Goal: Information Seeking & Learning: Learn about a topic

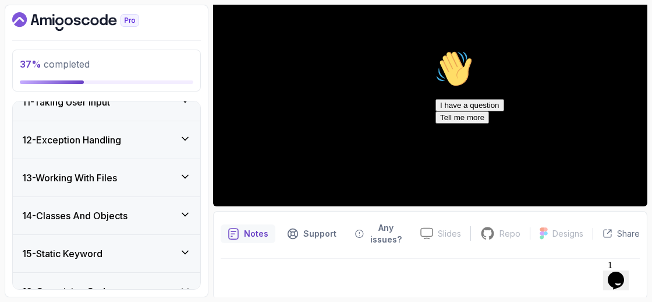
scroll to position [696, 0]
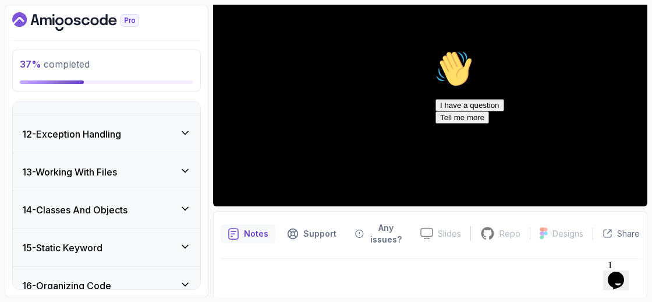
click at [436, 50] on icon "Chat attention grabber" at bounding box center [436, 50] width 0 height 0
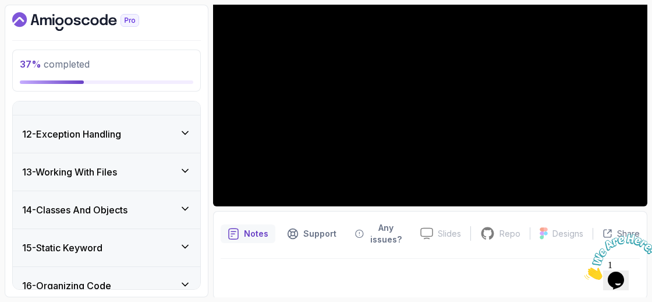
click at [585, 271] on icon "Close" at bounding box center [585, 276] width 0 height 10
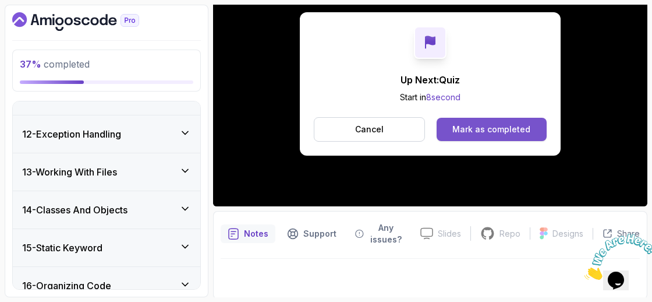
click at [483, 127] on div "Mark as completed" at bounding box center [492, 129] width 78 height 12
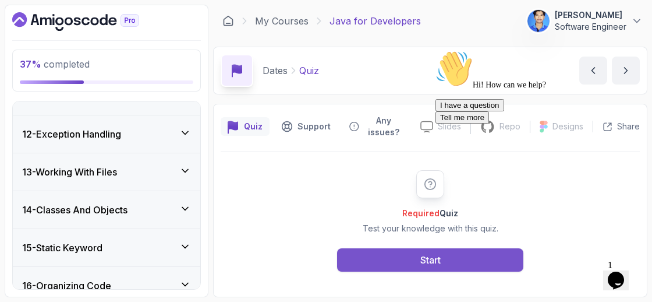
click at [430, 257] on div "Start" at bounding box center [430, 260] width 20 height 14
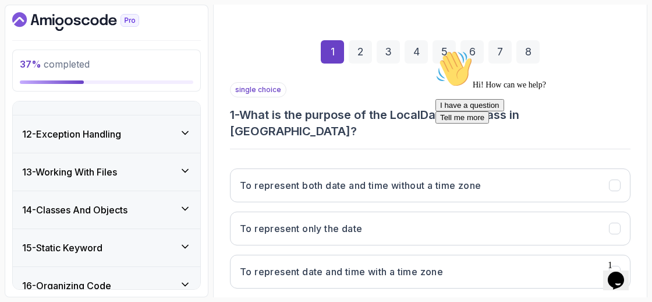
scroll to position [157, 0]
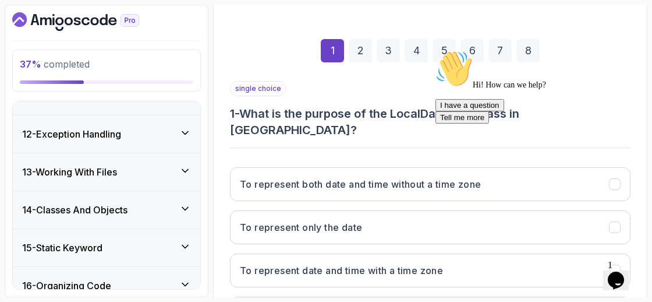
click at [436, 50] on icon "Chat attention grabber" at bounding box center [436, 50] width 0 height 0
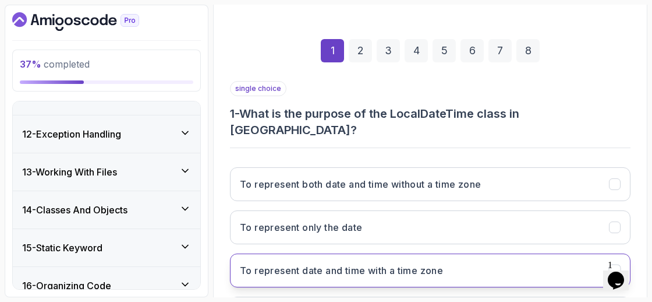
scroll to position [245, 0]
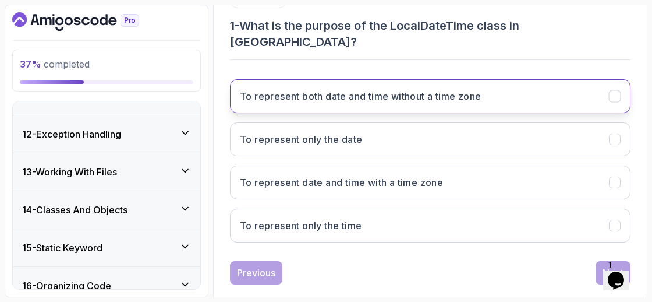
click at [347, 86] on button "To represent both date and time without a time zone" at bounding box center [430, 96] width 401 height 34
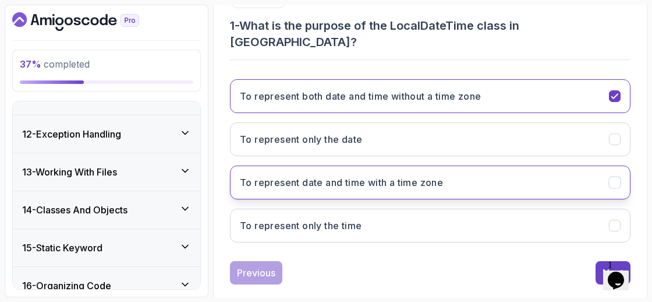
click at [387, 175] on h3 "To represent date and time with a time zone" at bounding box center [341, 182] width 203 height 14
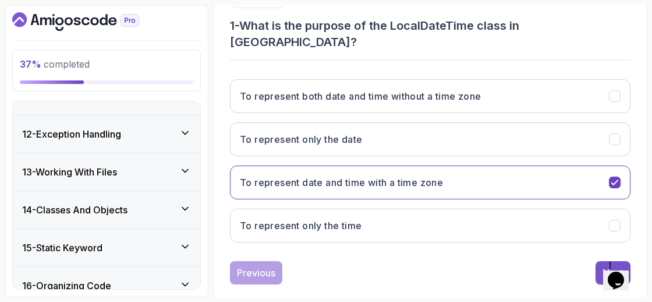
click at [605, 261] on button "Next" at bounding box center [613, 272] width 35 height 23
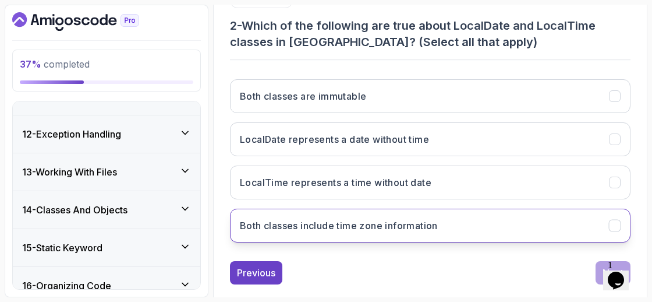
click at [462, 225] on button "Both classes include time zone information" at bounding box center [430, 225] width 401 height 34
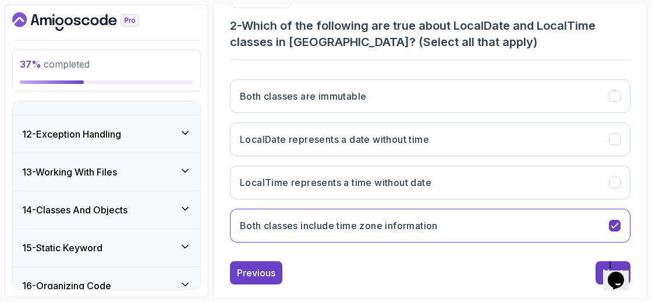
scroll to position [261, 0]
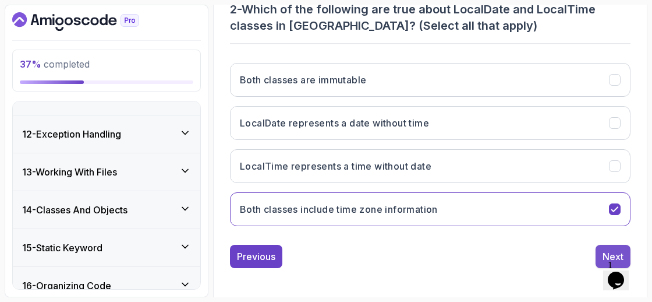
click at [610, 249] on div "Next" at bounding box center [613, 256] width 21 height 14
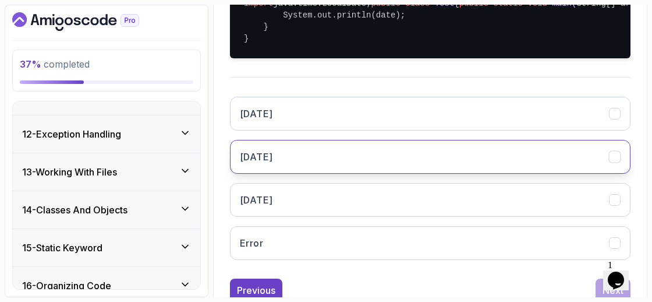
scroll to position [313, 0]
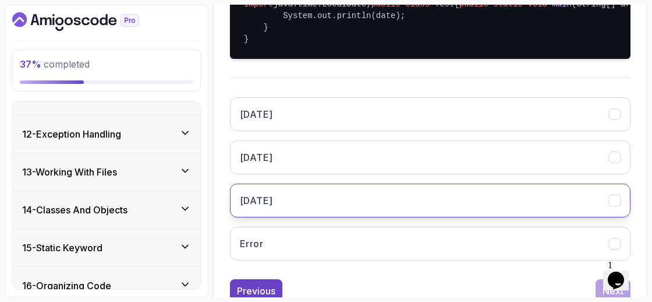
click at [418, 217] on button "[DATE]" at bounding box center [430, 200] width 401 height 34
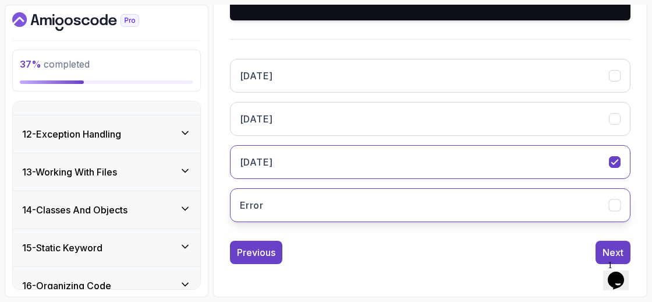
scroll to position [382, 0]
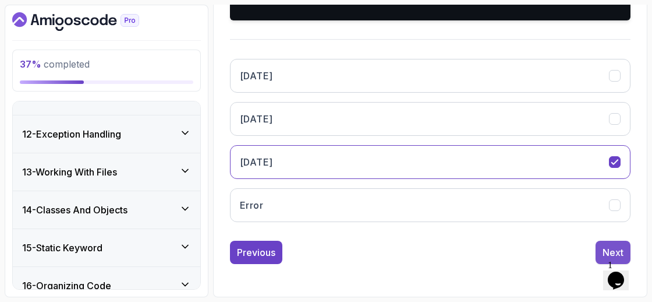
click at [603, 248] on div "Next" at bounding box center [613, 252] width 21 height 14
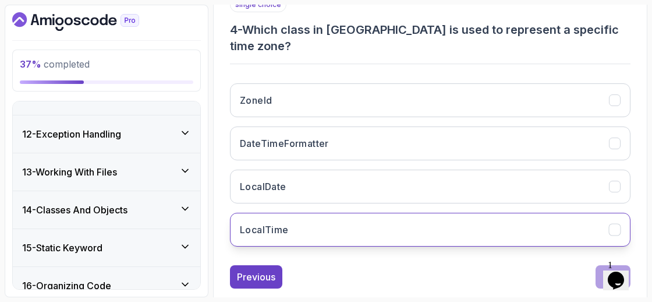
scroll to position [239, 0]
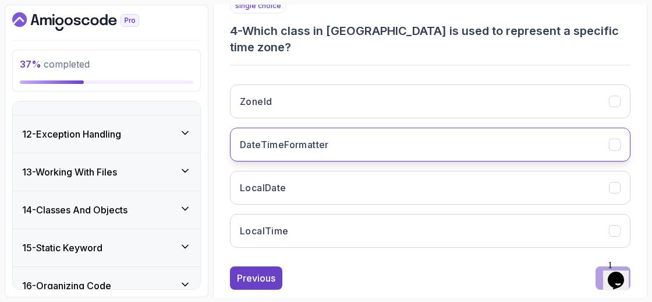
click at [571, 128] on button "DateTimeFormatter" at bounding box center [430, 145] width 401 height 34
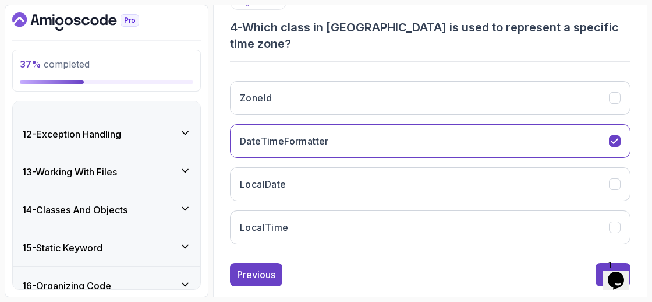
scroll to position [245, 0]
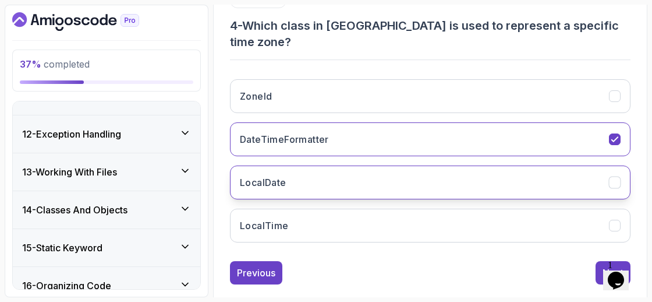
click at [587, 167] on button "LocalDate" at bounding box center [430, 182] width 401 height 34
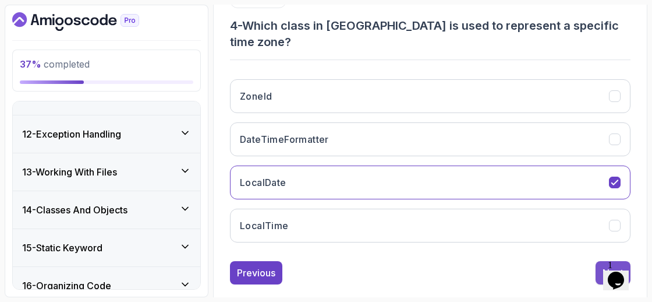
click at [609, 266] on div "Next" at bounding box center [613, 273] width 21 height 14
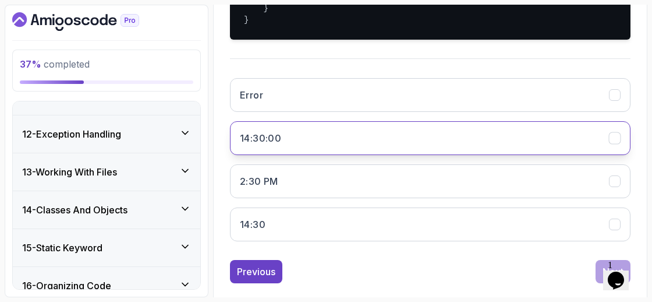
scroll to position [382, 0]
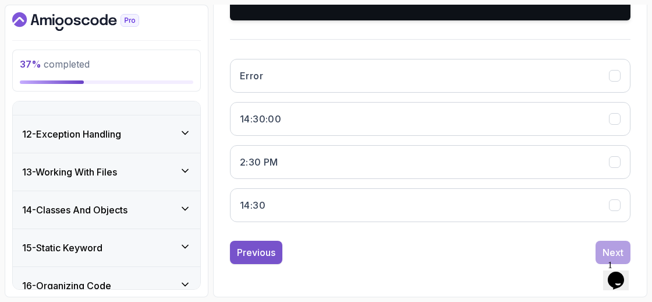
click at [259, 256] on div "Previous" at bounding box center [256, 252] width 38 height 14
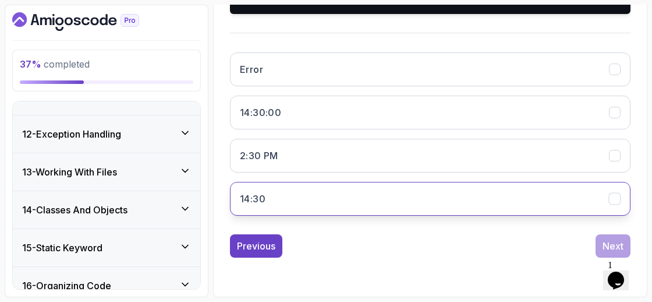
scroll to position [245, 0]
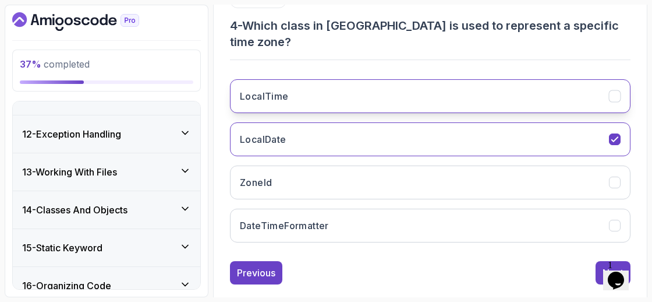
click at [357, 90] on button "LocalTime" at bounding box center [430, 96] width 401 height 34
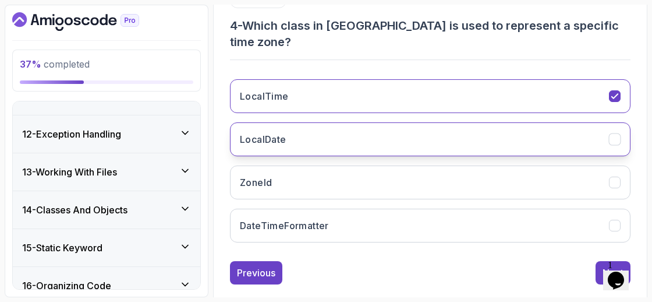
click at [408, 122] on button "LocalDate" at bounding box center [430, 139] width 401 height 34
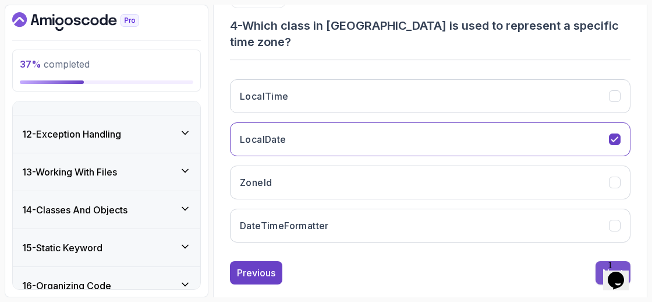
click at [610, 266] on div "Next" at bounding box center [613, 273] width 21 height 14
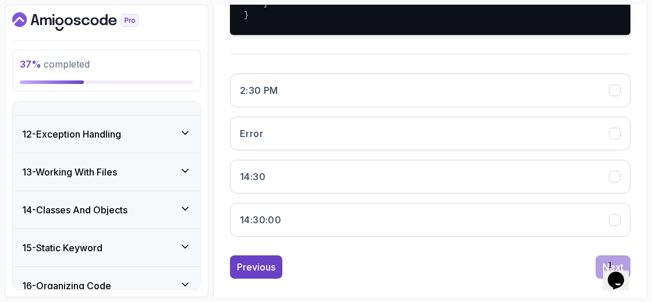
scroll to position [337, 0]
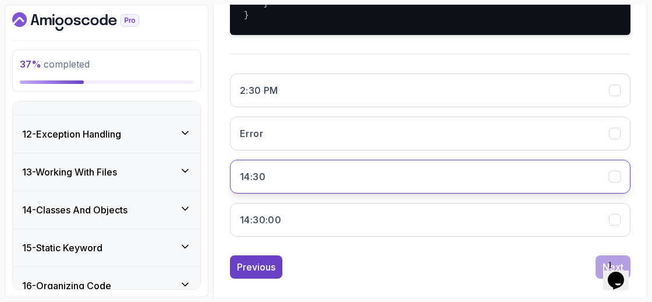
click at [347, 193] on button "14:30" at bounding box center [430, 177] width 401 height 34
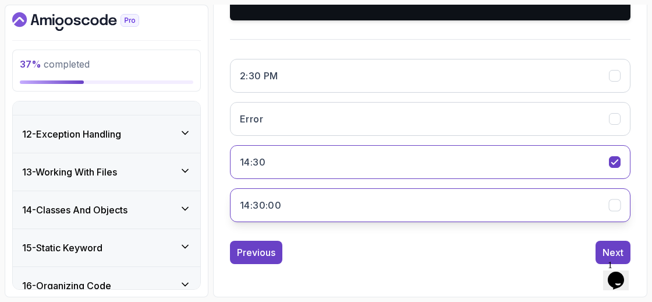
scroll to position [382, 0]
click at [420, 199] on button "14:30:00" at bounding box center [430, 205] width 401 height 34
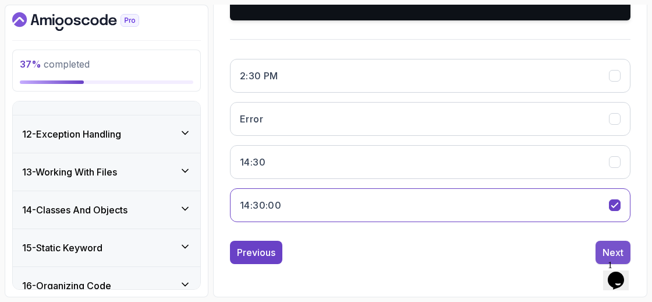
click at [603, 251] on div "Next" at bounding box center [613, 252] width 21 height 14
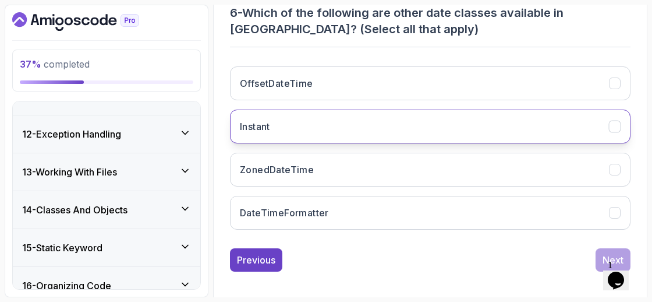
scroll to position [261, 0]
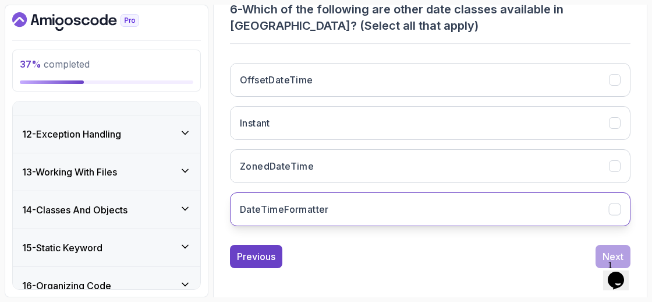
click at [395, 208] on button "DateTimeFormatter" at bounding box center [430, 209] width 401 height 34
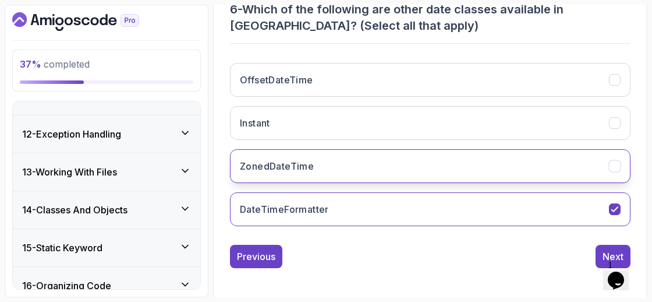
click at [487, 157] on button "ZonedDateTime" at bounding box center [430, 166] width 401 height 34
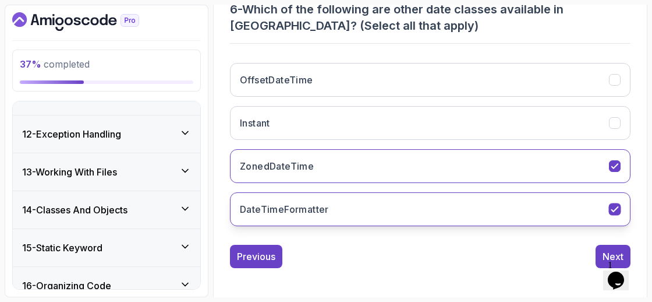
click at [607, 202] on button "DateTimeFormatter" at bounding box center [430, 209] width 401 height 34
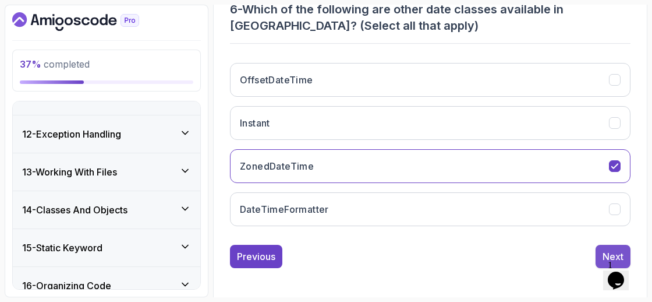
click at [607, 245] on button "Next" at bounding box center [613, 256] width 35 height 23
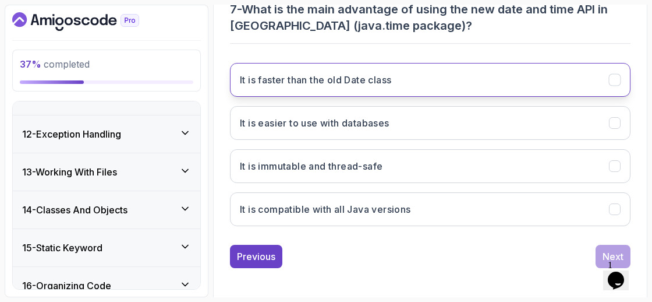
click at [410, 87] on button "It is faster than the old Date class" at bounding box center [430, 80] width 401 height 34
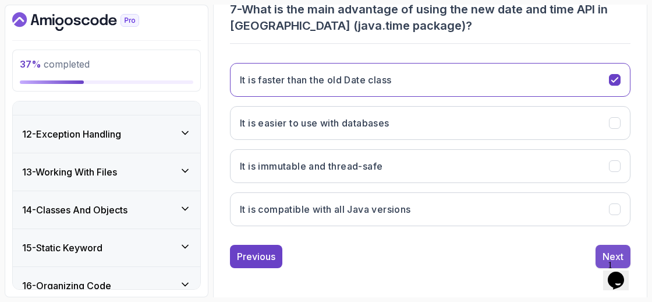
click at [601, 246] on button "Next" at bounding box center [613, 256] width 35 height 23
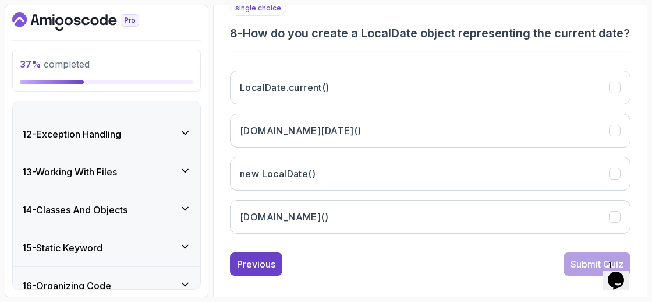
scroll to position [245, 0]
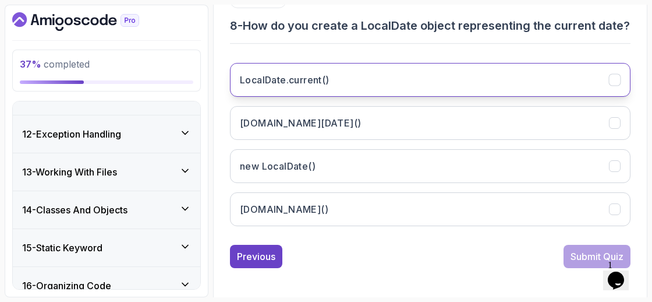
click at [398, 86] on button "LocalDate.current()" at bounding box center [430, 80] width 401 height 34
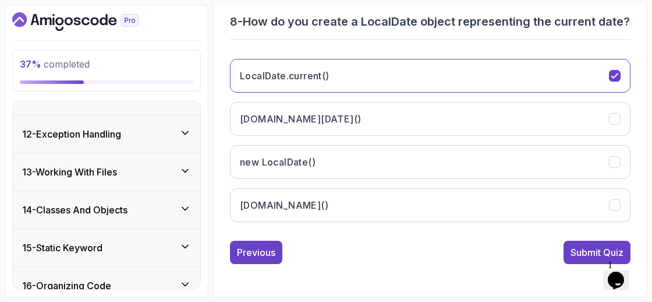
scroll to position [261, 0]
click at [596, 243] on button "Submit Quiz" at bounding box center [597, 252] width 67 height 23
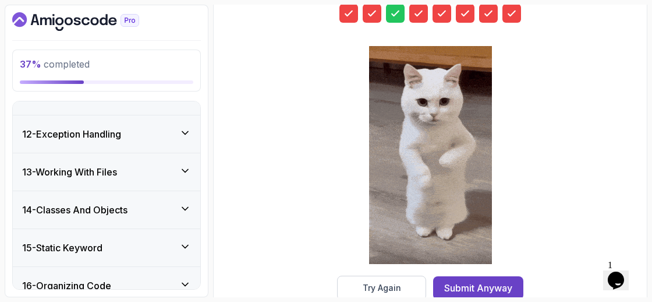
scroll to position [266, 0]
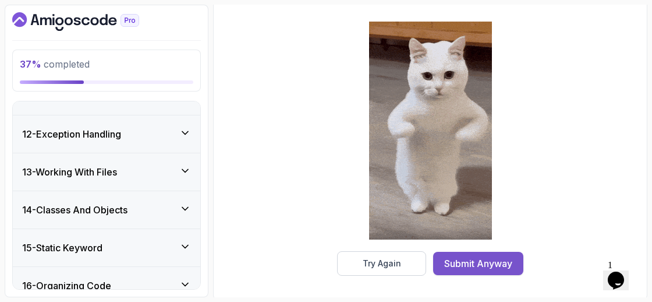
click at [507, 262] on div "Submit Anyway" at bounding box center [478, 263] width 68 height 14
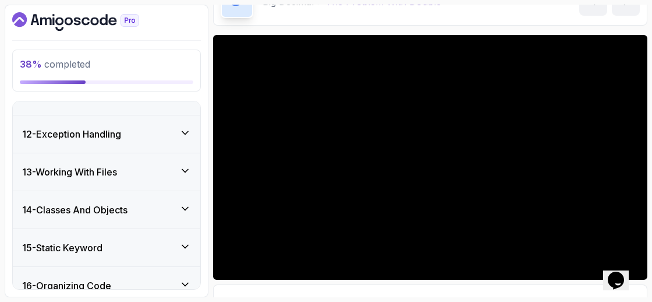
scroll to position [90, 0]
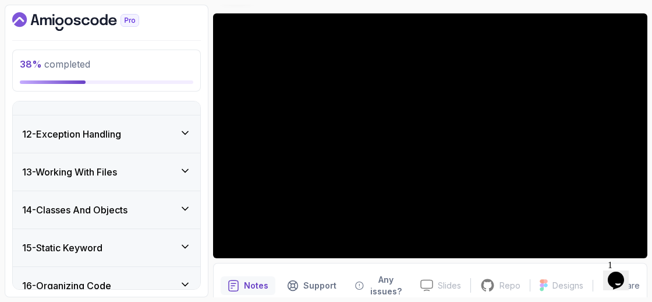
click at [614, 275] on icon "$i18n('chat', 'chat_widget')" at bounding box center [616, 279] width 16 height 17
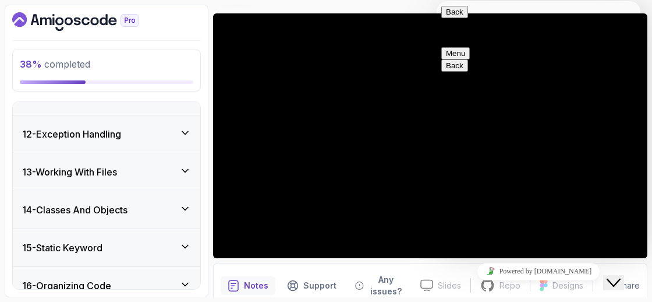
click at [619, 275] on icon "Close Chat This icon closes the chat window." at bounding box center [614, 282] width 14 height 14
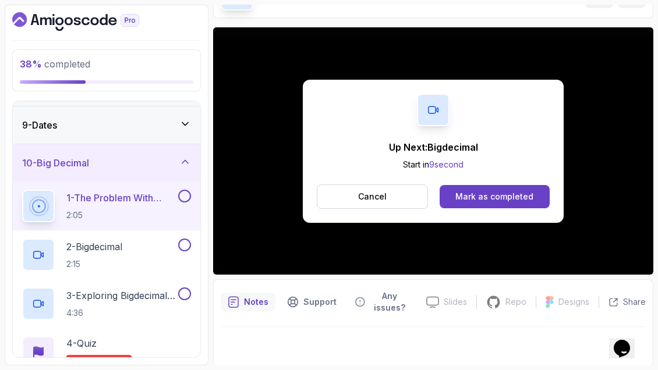
scroll to position [138, 0]
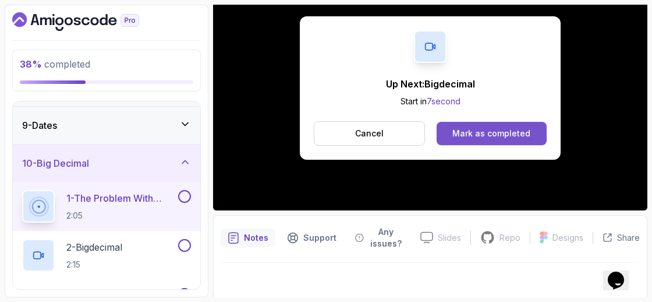
click at [523, 135] on div "Mark as completed" at bounding box center [492, 134] width 78 height 12
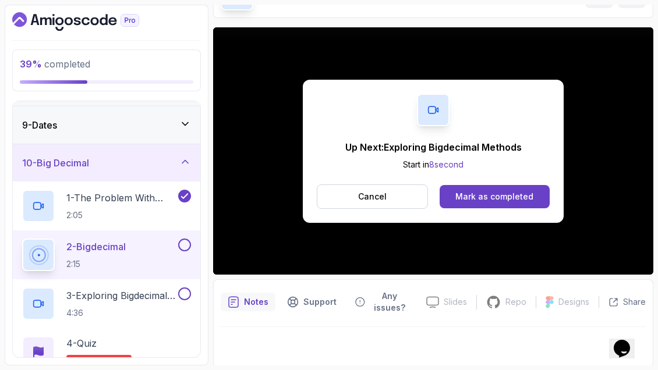
scroll to position [138, 0]
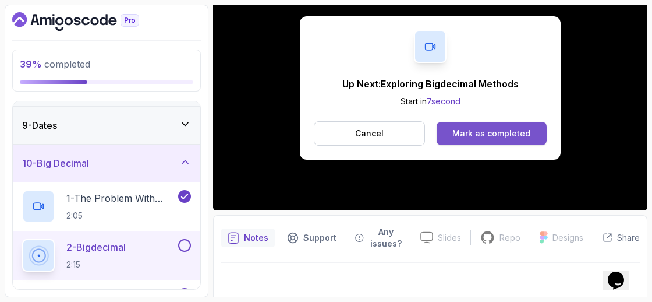
click at [465, 139] on button "Mark as completed" at bounding box center [492, 133] width 110 height 23
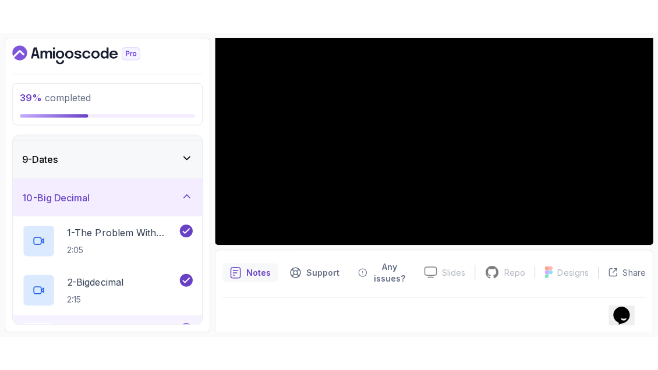
scroll to position [76, 0]
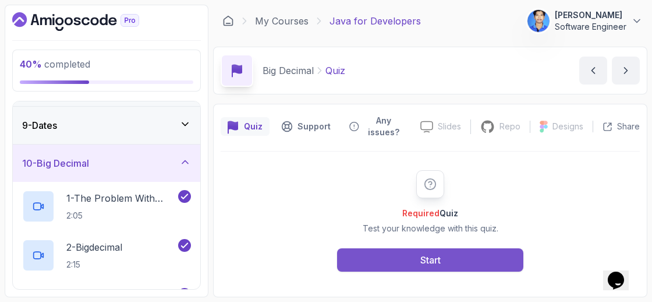
click at [430, 254] on div "Start" at bounding box center [430, 260] width 20 height 14
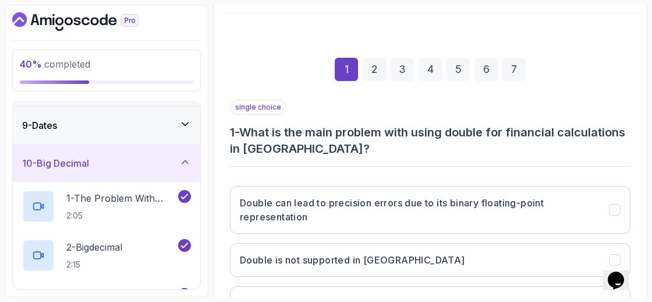
click at [323, 181] on div "single choice 1 - What is the main problem with using double for financial calc…" at bounding box center [430, 236] width 401 height 273
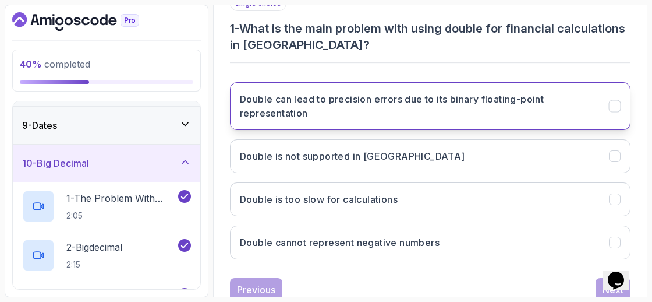
scroll to position [242, 0]
click at [413, 104] on h3 "Double can lead to precision errors due to its binary floating-point representa…" at bounding box center [417, 105] width 355 height 28
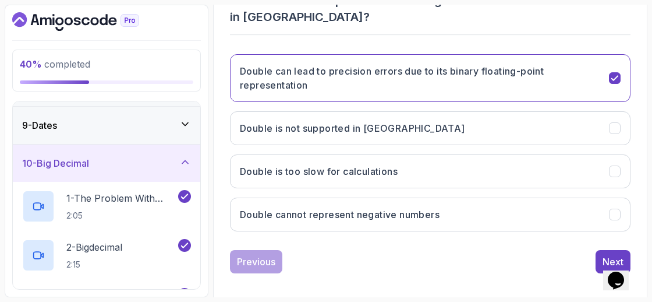
scroll to position [275, 0]
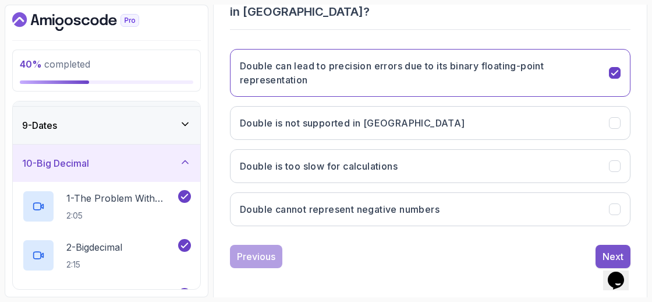
click at [605, 249] on div "Next" at bounding box center [613, 256] width 21 height 14
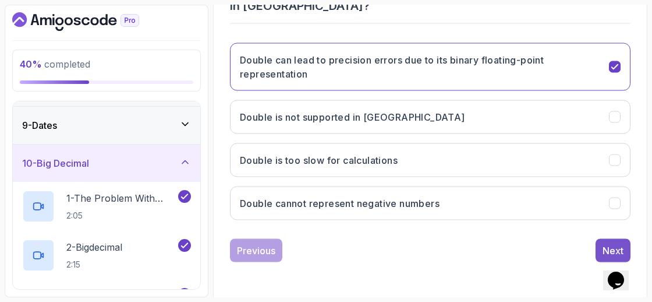
scroll to position [245, 0]
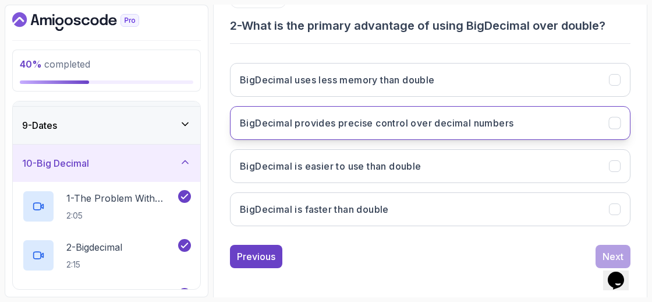
click at [493, 128] on button "BigDecimal provides precise control over decimal numbers" at bounding box center [430, 123] width 401 height 34
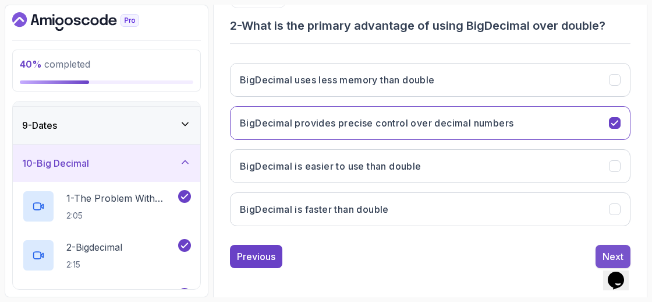
click at [609, 255] on iframe at bounding box center [621, 272] width 37 height 35
click at [613, 250] on div "Next" at bounding box center [613, 256] width 21 height 14
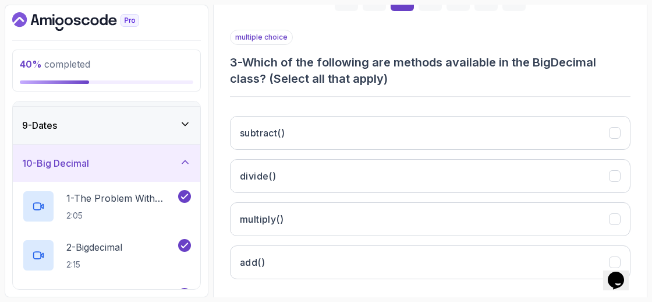
scroll to position [222, 0]
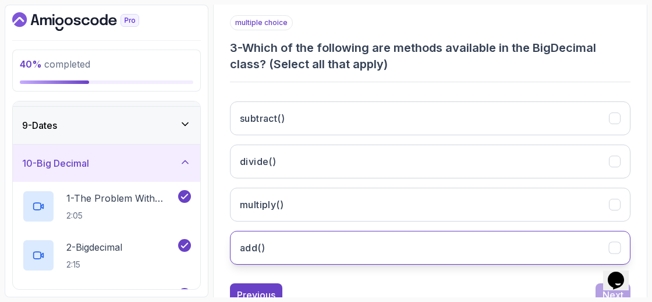
click at [334, 232] on button "add()" at bounding box center [430, 248] width 401 height 34
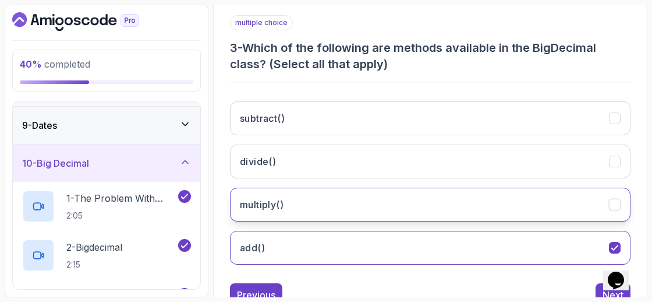
click at [336, 205] on button "multiply()" at bounding box center [430, 205] width 401 height 34
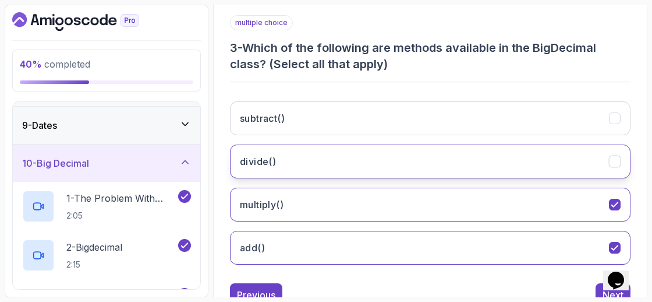
click at [366, 170] on button "divide()" at bounding box center [430, 161] width 401 height 34
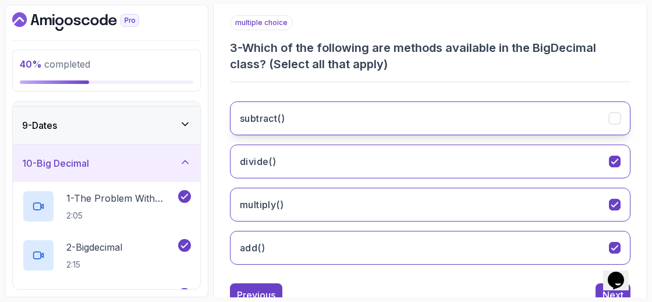
click at [394, 123] on button "subtract()" at bounding box center [430, 118] width 401 height 34
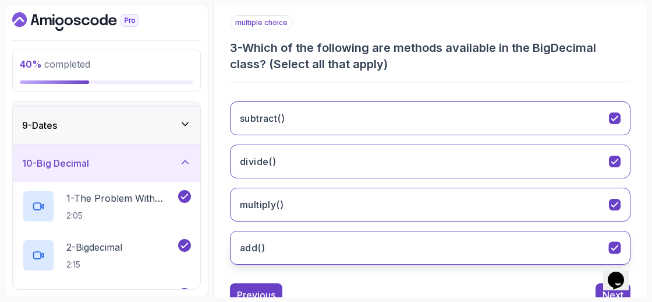
scroll to position [261, 0]
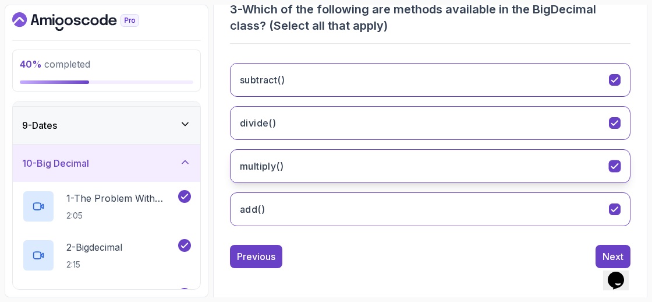
click at [614, 164] on icon "multiply()" at bounding box center [614, 166] width 6 height 5
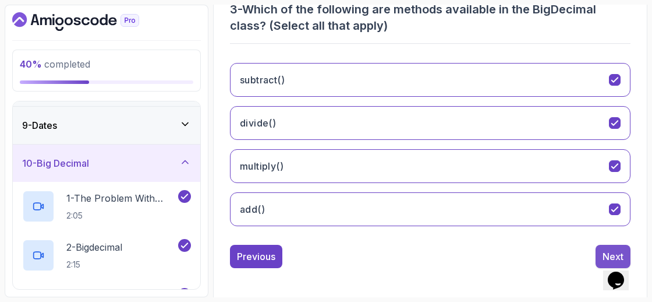
click at [601, 257] on button "Next" at bounding box center [613, 256] width 35 height 23
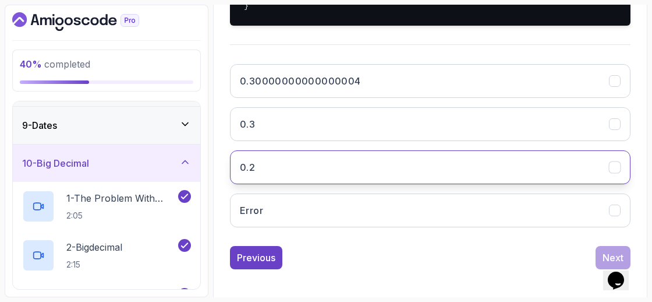
scroll to position [346, 0]
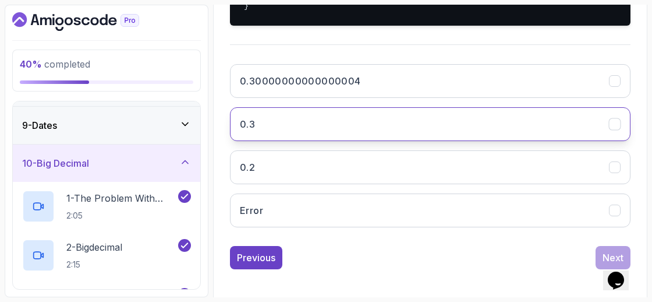
click at [395, 141] on button "0.3" at bounding box center [430, 124] width 401 height 34
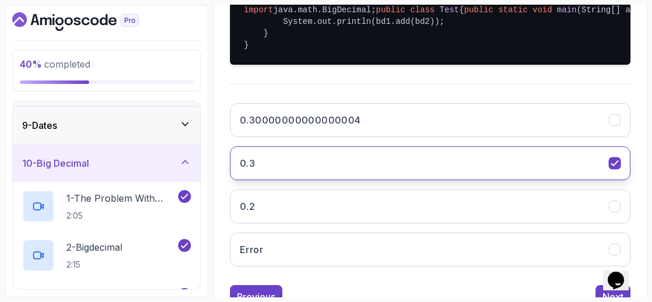
scroll to position [306, 0]
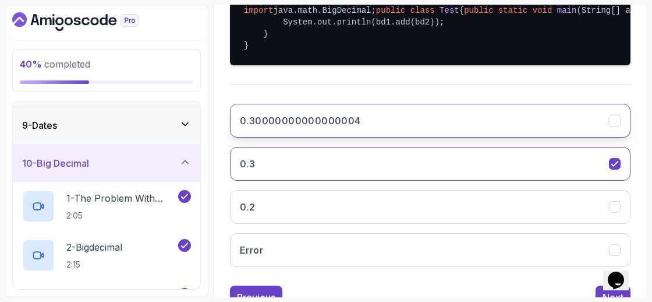
click at [441, 137] on button "0.30000000000000004" at bounding box center [430, 121] width 401 height 34
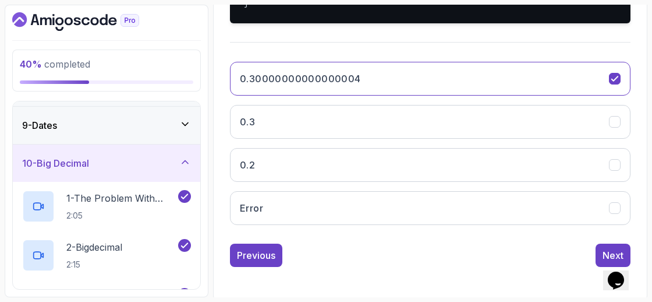
scroll to position [394, 0]
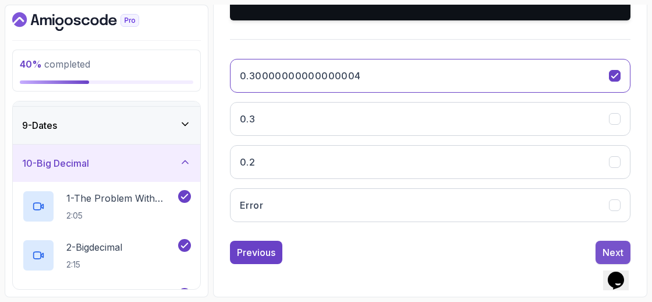
click at [627, 252] on button "Next" at bounding box center [613, 252] width 35 height 23
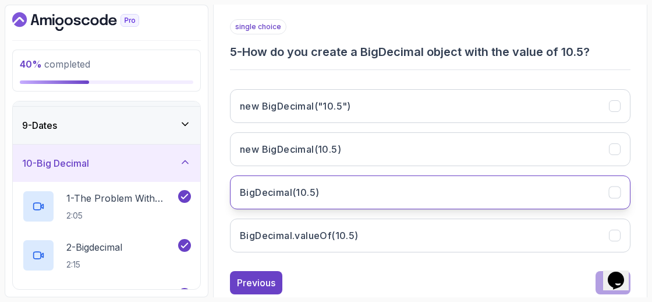
scroll to position [213, 0]
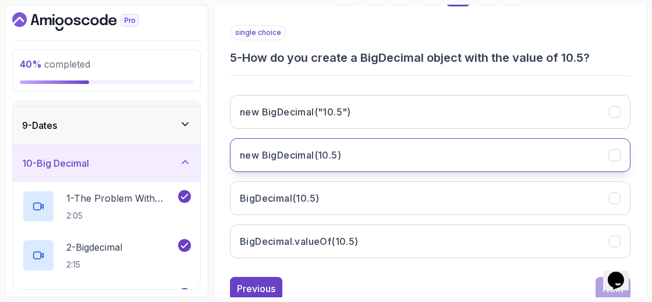
click at [385, 153] on button "new BigDecimal(10.5)" at bounding box center [430, 155] width 401 height 34
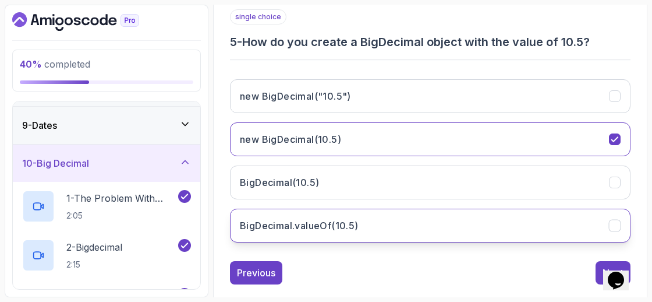
scroll to position [245, 0]
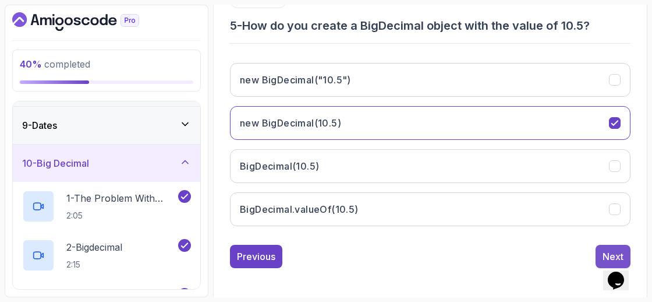
click at [605, 253] on div "Next" at bounding box center [613, 256] width 21 height 14
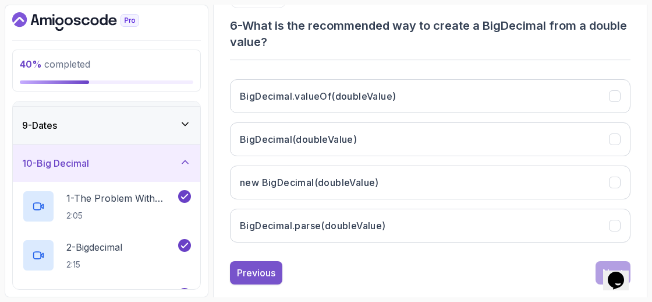
click at [274, 266] on div "Previous" at bounding box center [256, 273] width 38 height 14
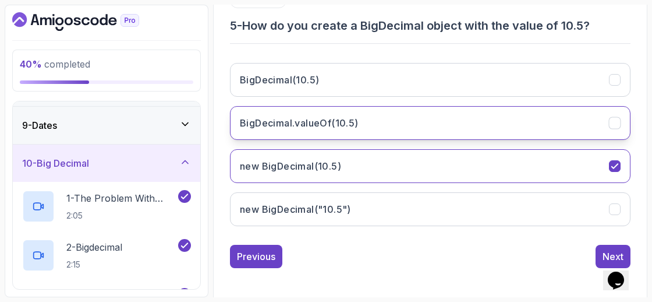
click at [302, 129] on button "BigDecimal.valueOf(10.5)" at bounding box center [430, 123] width 401 height 34
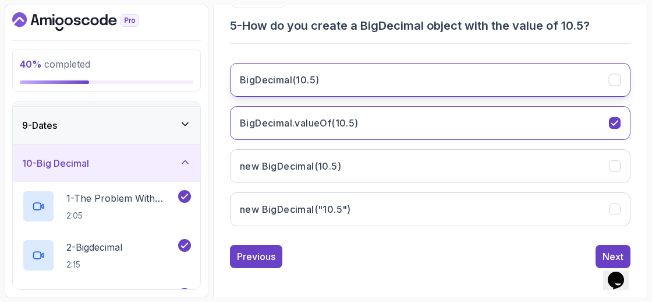
click at [301, 82] on h3 "BigDecimal(10.5)" at bounding box center [279, 80] width 79 height 14
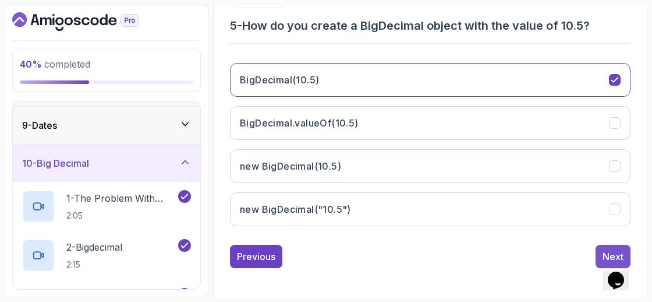
click at [614, 253] on div "Next" at bounding box center [613, 256] width 21 height 14
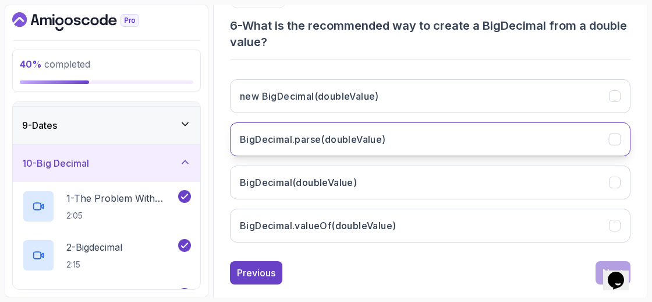
click at [368, 146] on button "BigDecimal.parse(doubleValue)" at bounding box center [430, 139] width 401 height 34
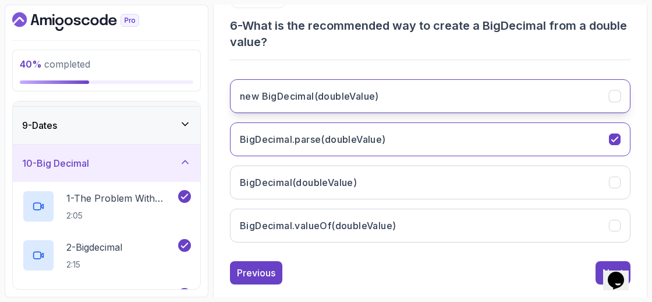
click at [361, 94] on h3 "new BigDecimal(doubleValue)" at bounding box center [309, 96] width 139 height 14
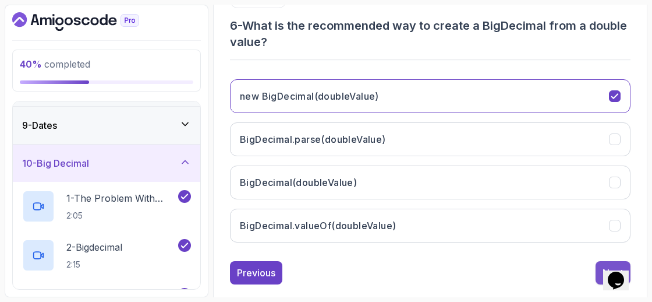
click at [598, 272] on button "Next" at bounding box center [613, 272] width 35 height 23
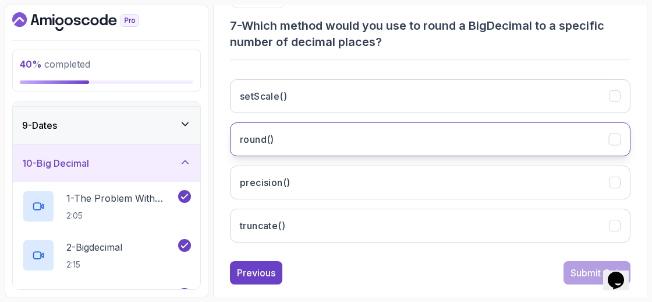
click at [426, 149] on button "round()" at bounding box center [430, 139] width 401 height 34
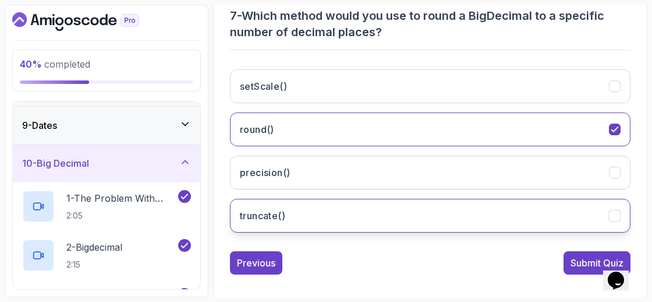
scroll to position [261, 0]
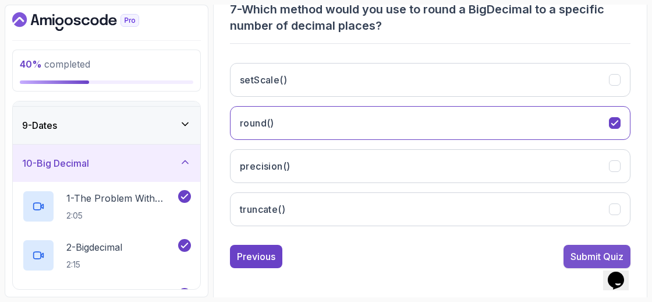
click at [577, 260] on button "Submit Quiz" at bounding box center [597, 256] width 67 height 23
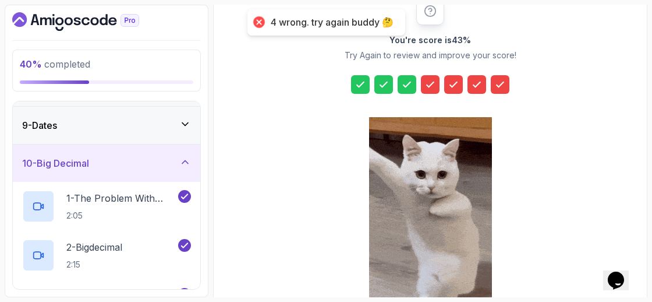
scroll to position [169, 0]
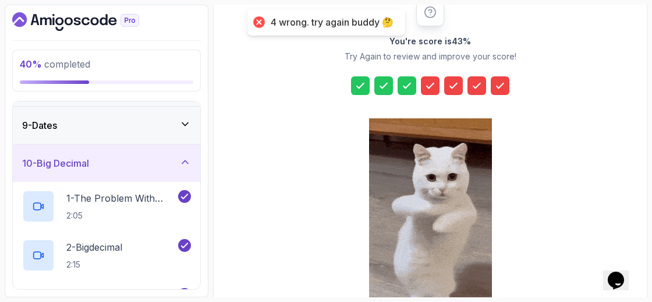
click at [367, 88] on div at bounding box center [360, 85] width 19 height 19
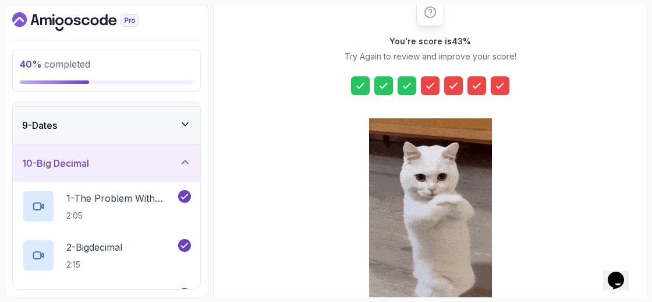
scroll to position [266, 0]
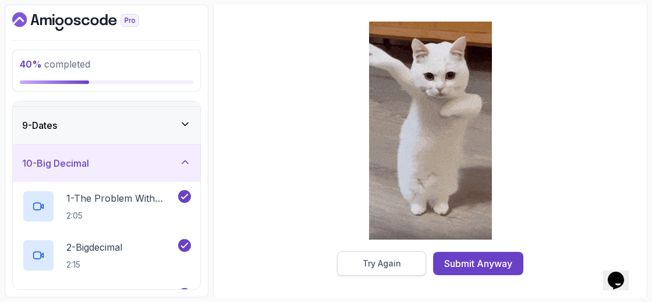
click at [390, 257] on div "Try Again" at bounding box center [382, 263] width 38 height 12
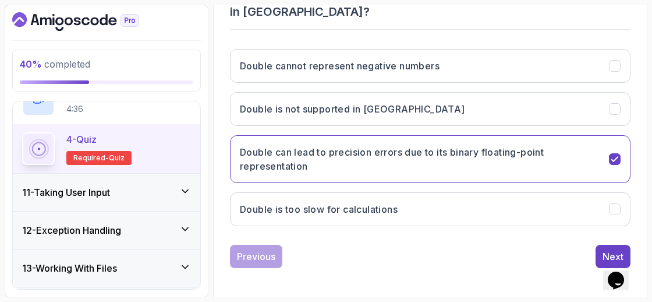
scroll to position [505, 0]
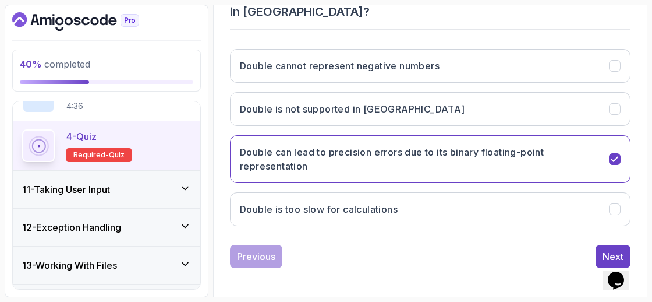
click at [180, 182] on icon at bounding box center [185, 188] width 12 height 12
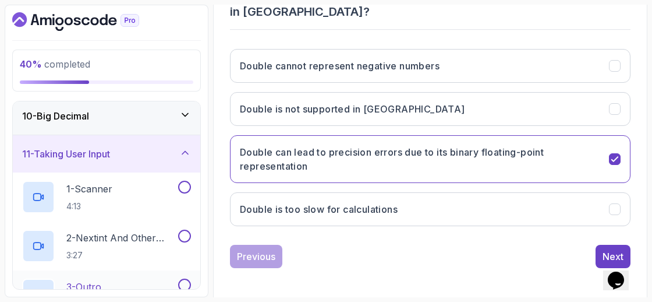
scroll to position [344, 0]
click at [129, 185] on div "1 - Scanner 4:13" at bounding box center [99, 197] width 154 height 33
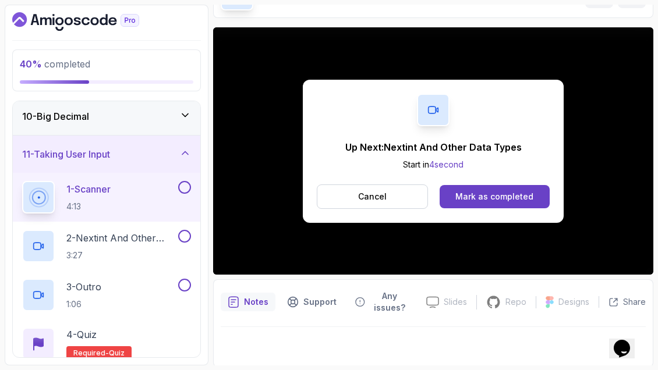
scroll to position [142, 0]
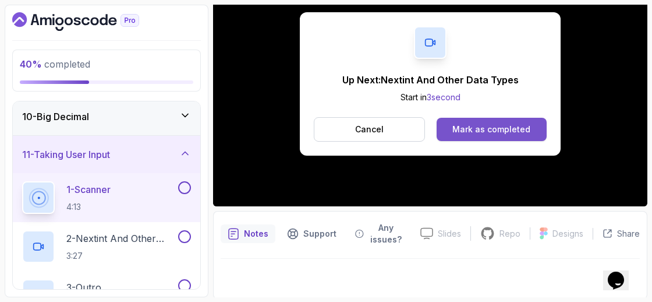
click at [494, 134] on div "Mark as completed" at bounding box center [492, 129] width 78 height 12
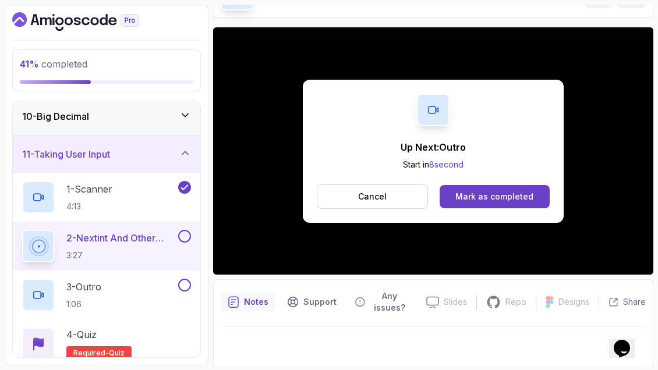
scroll to position [142, 0]
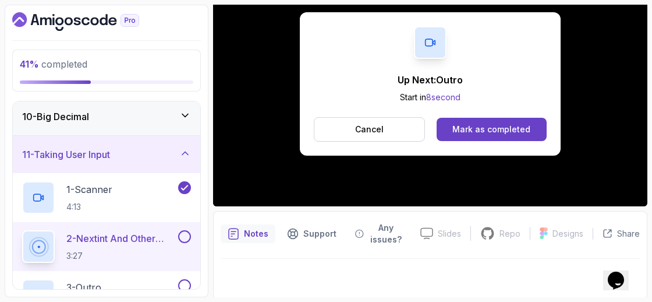
drag, startPoint x: 592, startPoint y: 172, endPoint x: 499, endPoint y: 115, distance: 109.3
click at [508, 123] on div "Up Next: Outro Start in 8 second Cancel [PERSON_NAME] as completed" at bounding box center [430, 84] width 434 height 245
click at [494, 123] on div "Mark as completed" at bounding box center [492, 129] width 78 height 12
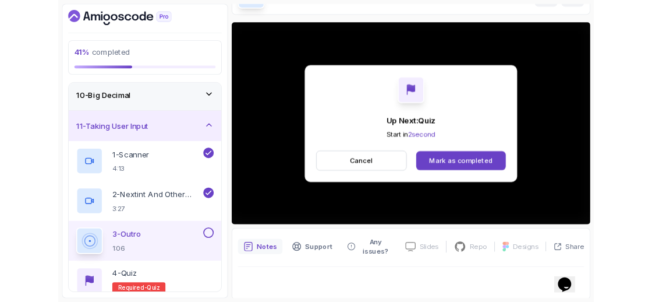
scroll to position [142, 0]
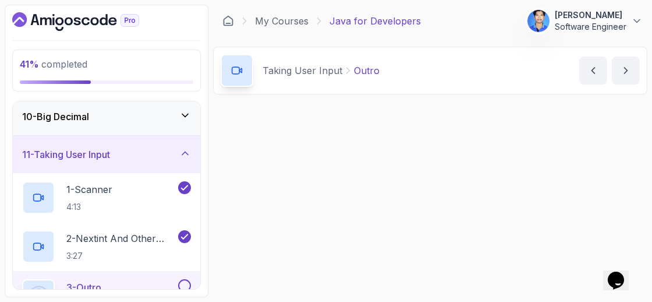
click at [526, 125] on div "Up Next: Quiz Start in 1 second Cancel Mark as completed Slides Slides not avai…" at bounding box center [430, 272] width 434 height 337
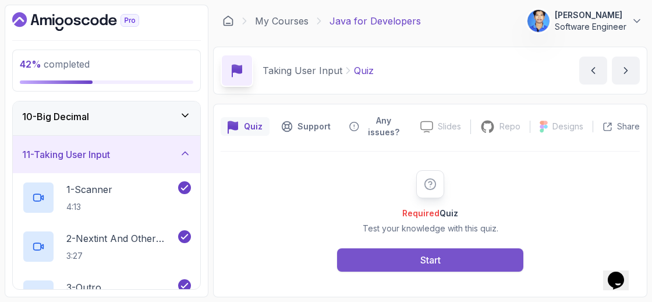
click at [470, 252] on button "Start" at bounding box center [430, 259] width 186 height 23
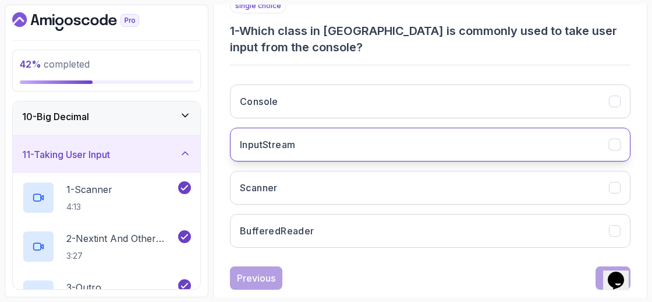
scroll to position [242, 0]
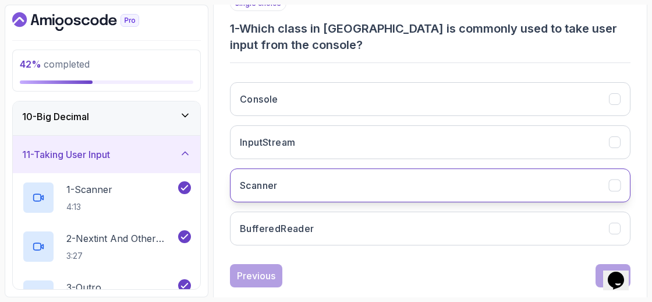
click at [394, 182] on button "Scanner" at bounding box center [430, 185] width 401 height 34
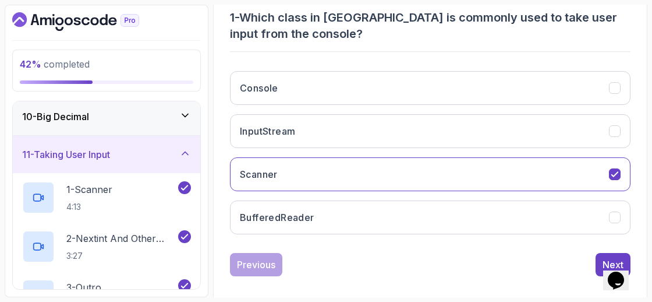
scroll to position [261, 0]
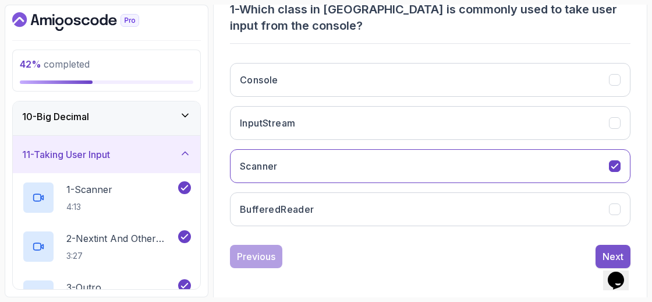
click at [609, 249] on div "Next" at bounding box center [613, 256] width 21 height 14
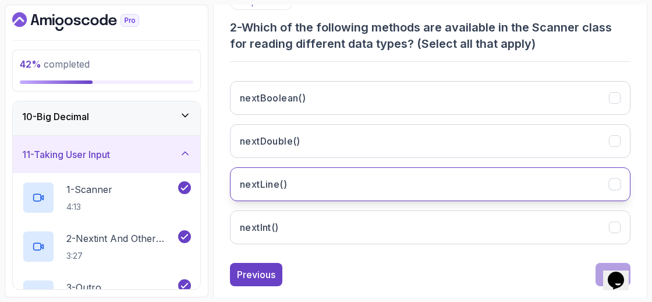
scroll to position [236, 0]
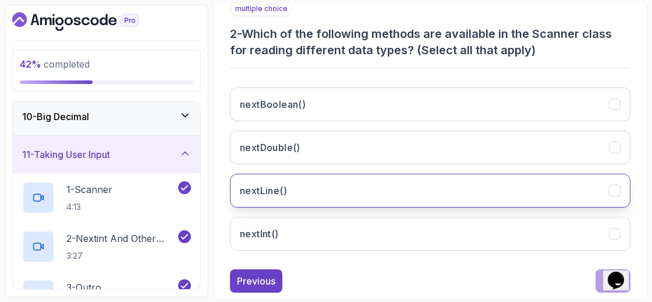
click at [360, 192] on button "nextLine()" at bounding box center [430, 191] width 401 height 34
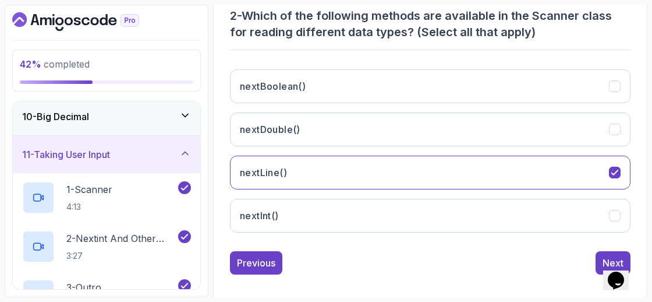
scroll to position [261, 0]
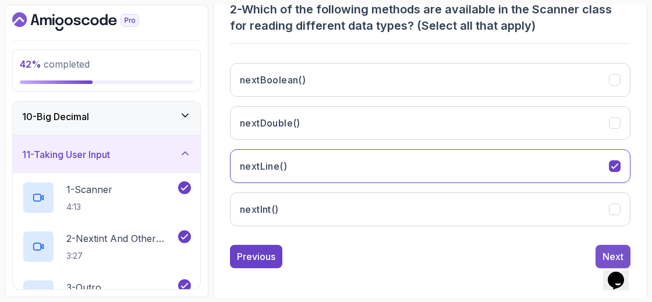
click at [622, 249] on div "Next" at bounding box center [613, 256] width 21 height 14
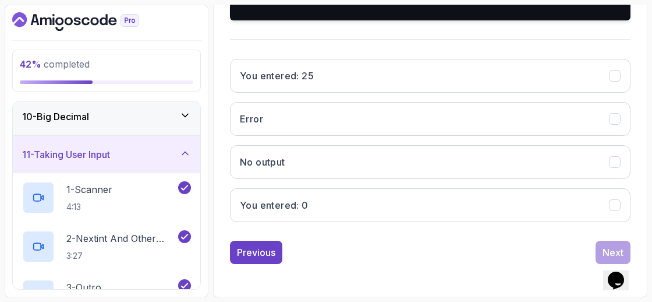
scroll to position [408, 0]
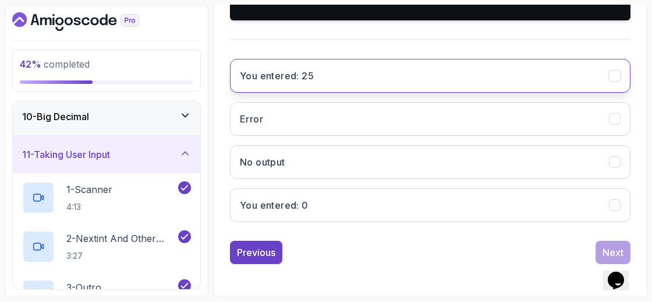
click at [401, 93] on button "You entered: 25" at bounding box center [430, 76] width 401 height 34
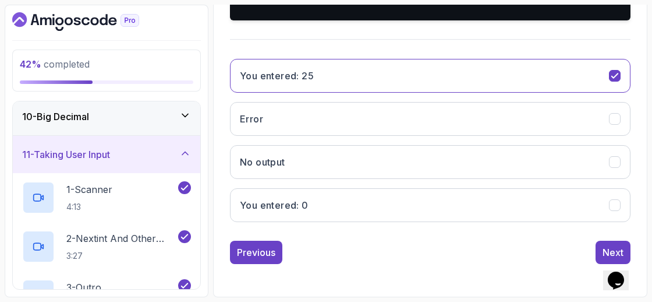
scroll to position [422, 0]
click at [601, 250] on button "Next" at bounding box center [613, 252] width 35 height 23
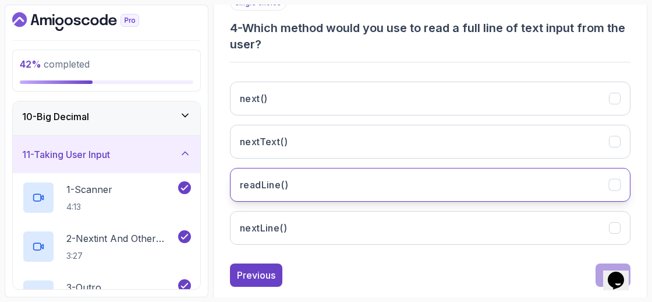
scroll to position [261, 0]
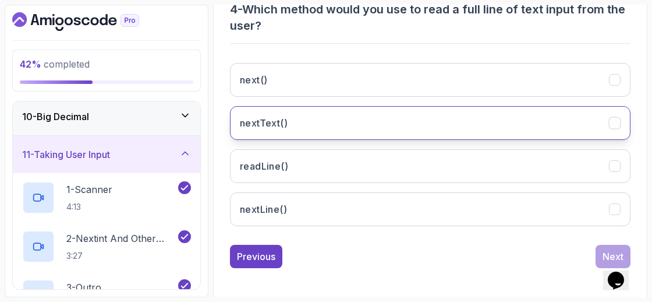
click at [358, 122] on button "nextText()" at bounding box center [430, 123] width 401 height 34
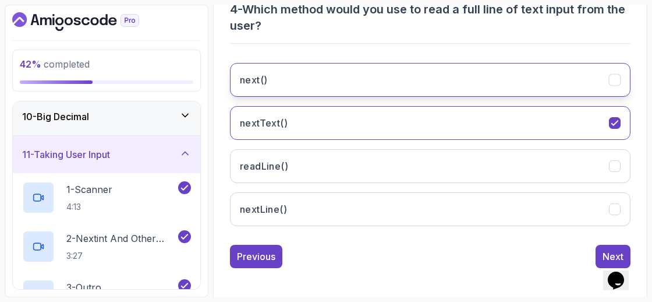
click at [413, 82] on button "next()" at bounding box center [430, 80] width 401 height 34
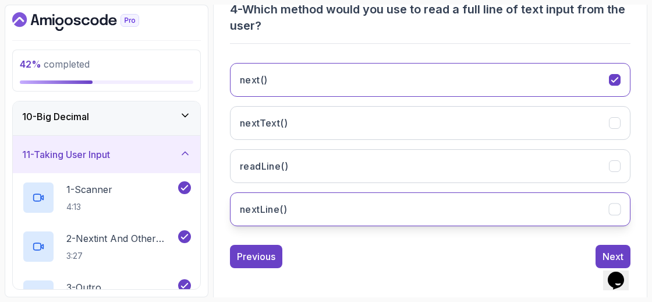
click at [388, 192] on button "nextLine()" at bounding box center [430, 209] width 401 height 34
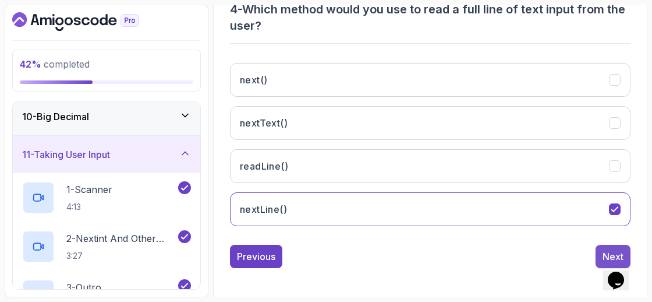
click at [603, 249] on div "Next" at bounding box center [613, 256] width 21 height 14
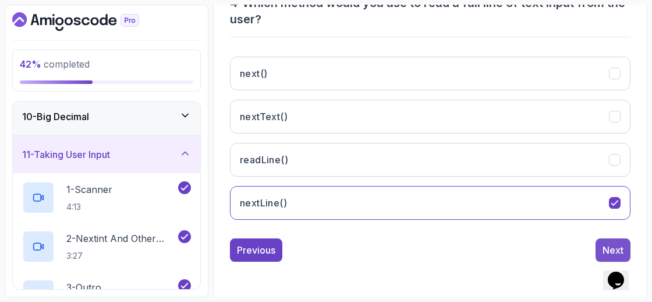
scroll to position [245, 0]
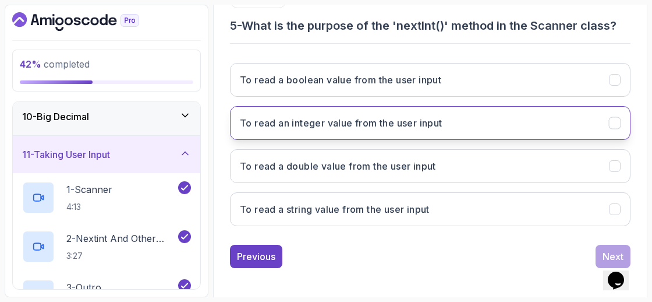
click at [351, 129] on button "To read an integer value from the user input" at bounding box center [430, 123] width 401 height 34
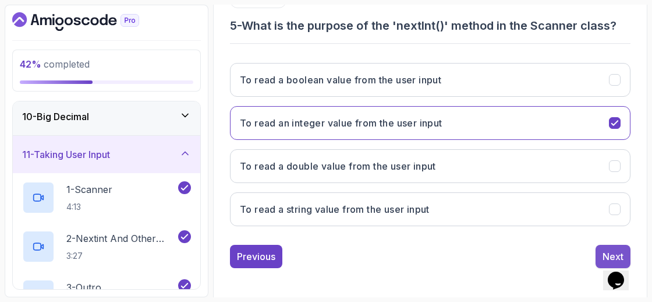
click at [599, 247] on button "Next" at bounding box center [613, 256] width 35 height 23
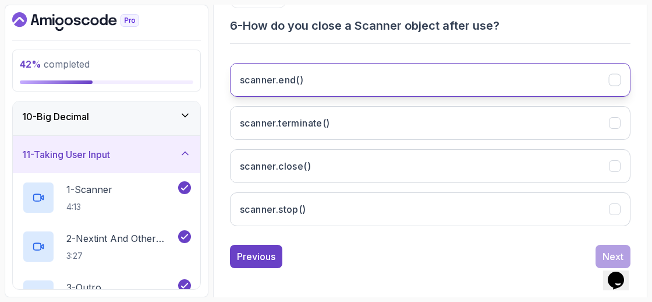
click at [376, 87] on button "scanner.end()" at bounding box center [430, 80] width 401 height 34
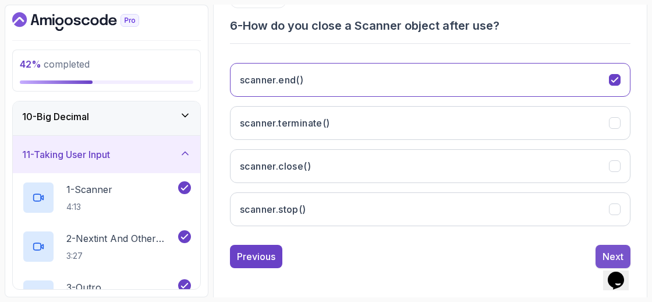
click at [599, 249] on button "Next" at bounding box center [613, 256] width 35 height 23
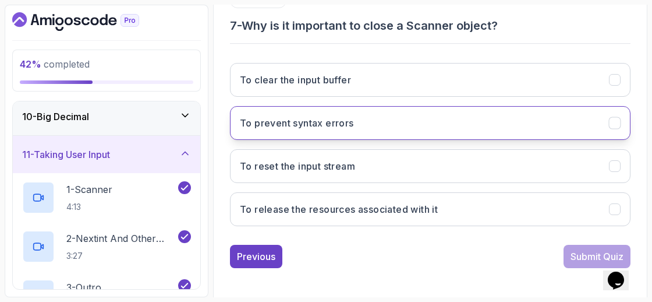
click at [413, 115] on button "To prevent syntax errors" at bounding box center [430, 123] width 401 height 34
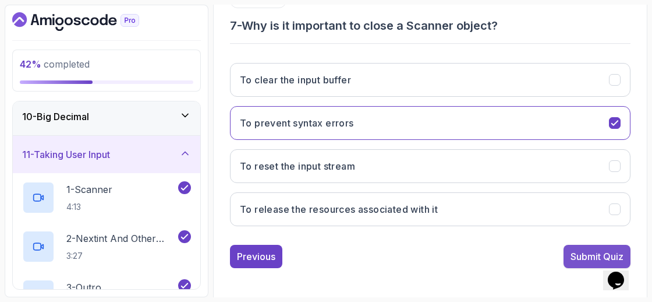
click at [582, 253] on div "Submit Quiz" at bounding box center [597, 256] width 53 height 14
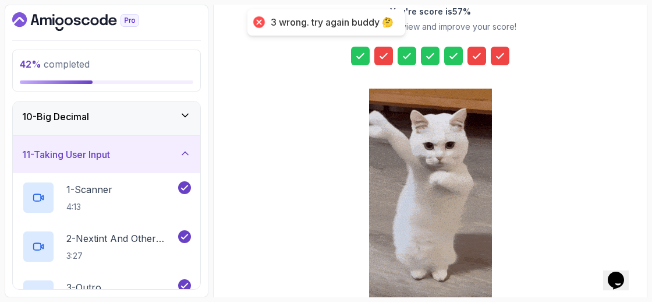
scroll to position [266, 0]
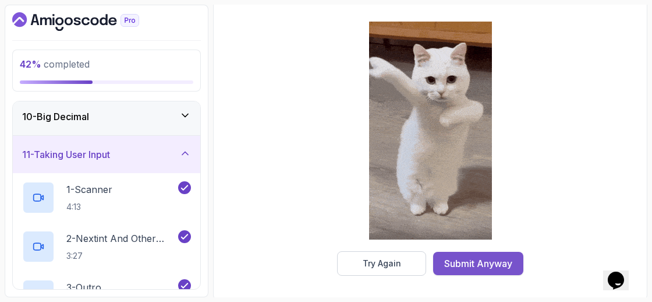
click at [488, 257] on div "Submit Anyway" at bounding box center [478, 263] width 68 height 14
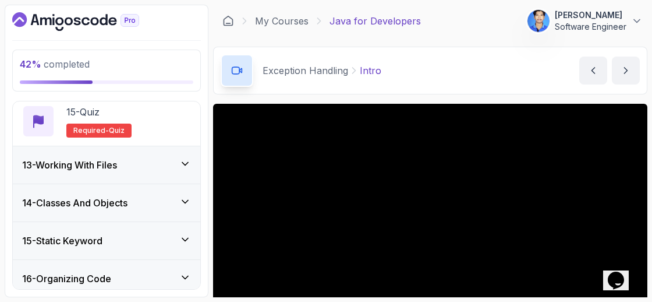
scroll to position [1158, 0]
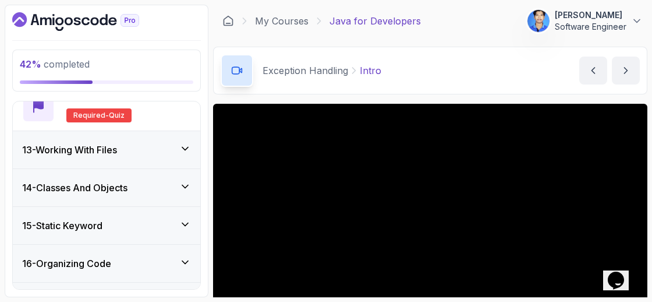
click at [101, 24] on icon "Dashboard" at bounding box center [75, 21] width 127 height 19
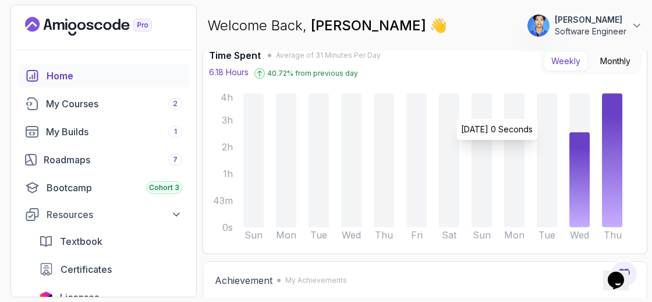
scroll to position [91, 0]
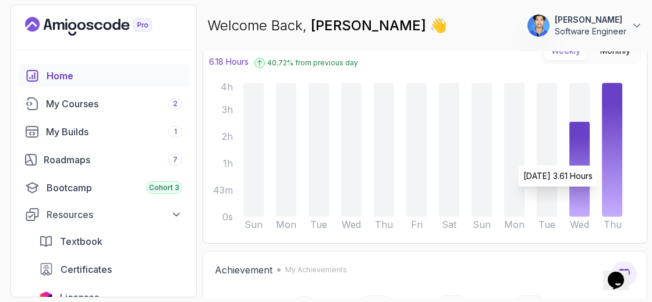
click at [619, 190] on icon at bounding box center [612, 150] width 20 height 134
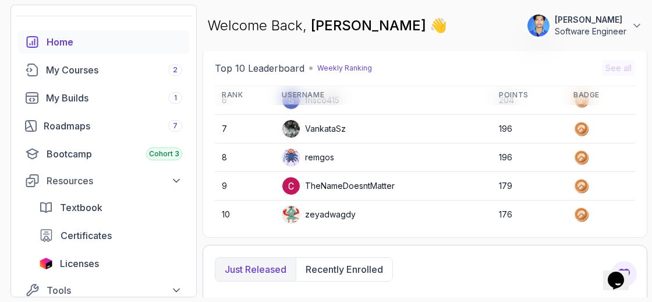
scroll to position [26, 0]
